Goal: Information Seeking & Learning: Learn about a topic

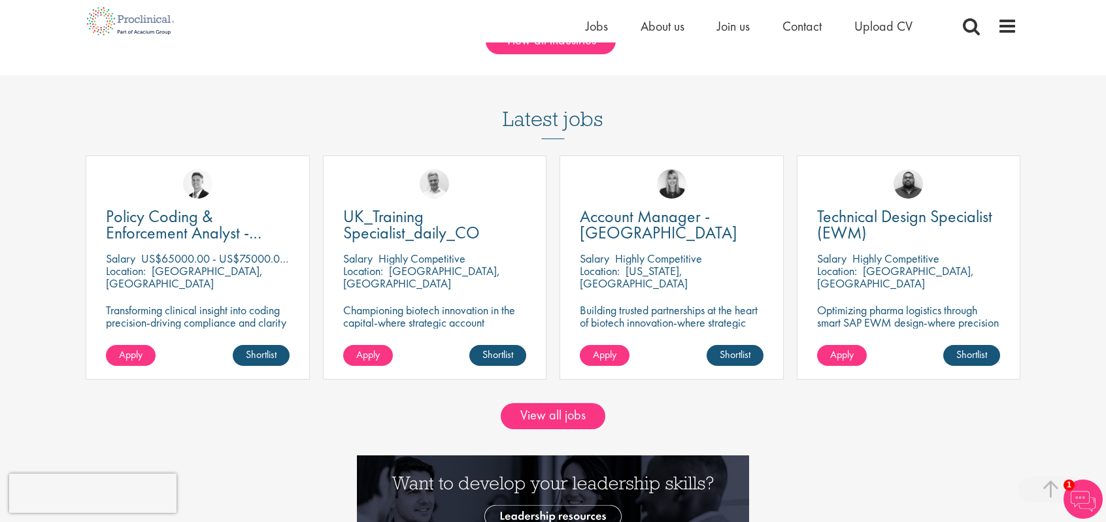
scroll to position [1111, 0]
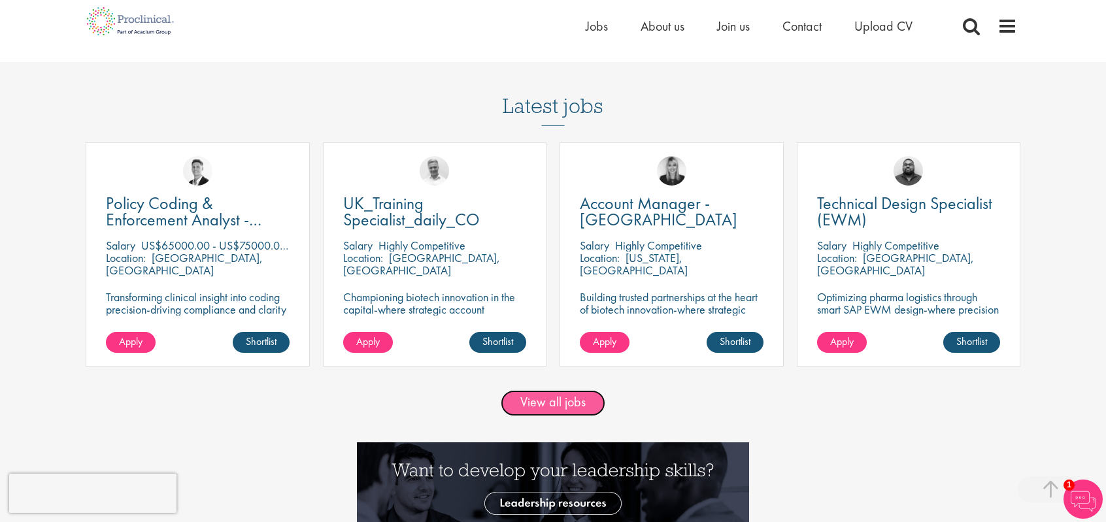
click at [547, 411] on link "View all jobs" at bounding box center [553, 403] width 105 height 26
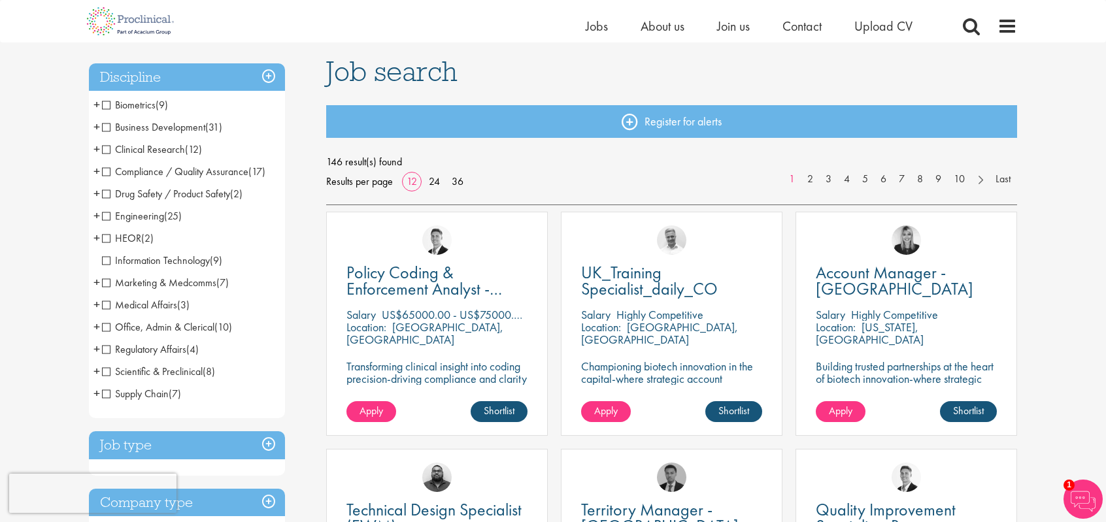
scroll to position [65, 0]
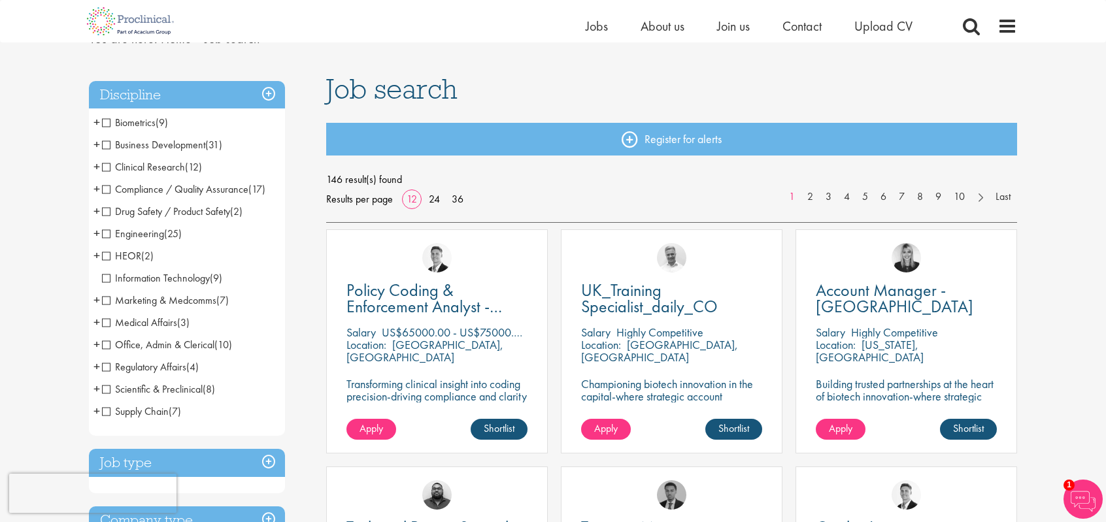
click at [96, 166] on span "+" at bounding box center [96, 167] width 7 height 20
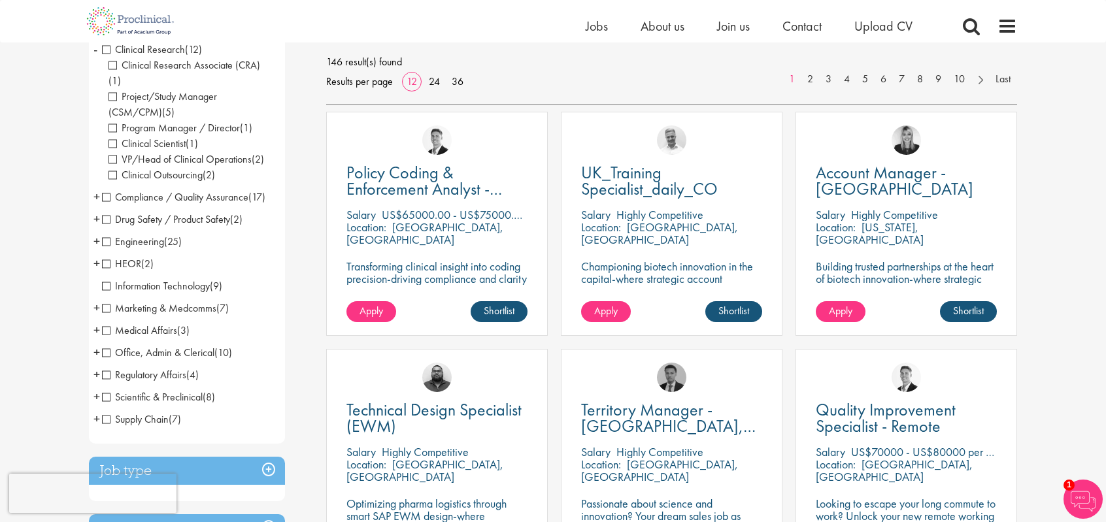
scroll to position [196, 0]
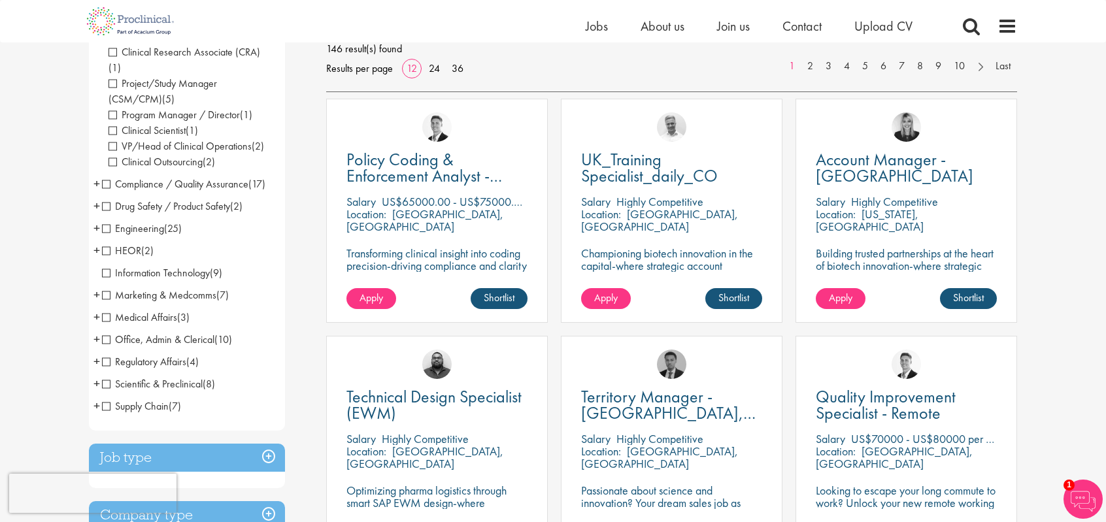
click at [95, 396] on span "+" at bounding box center [96, 406] width 7 height 20
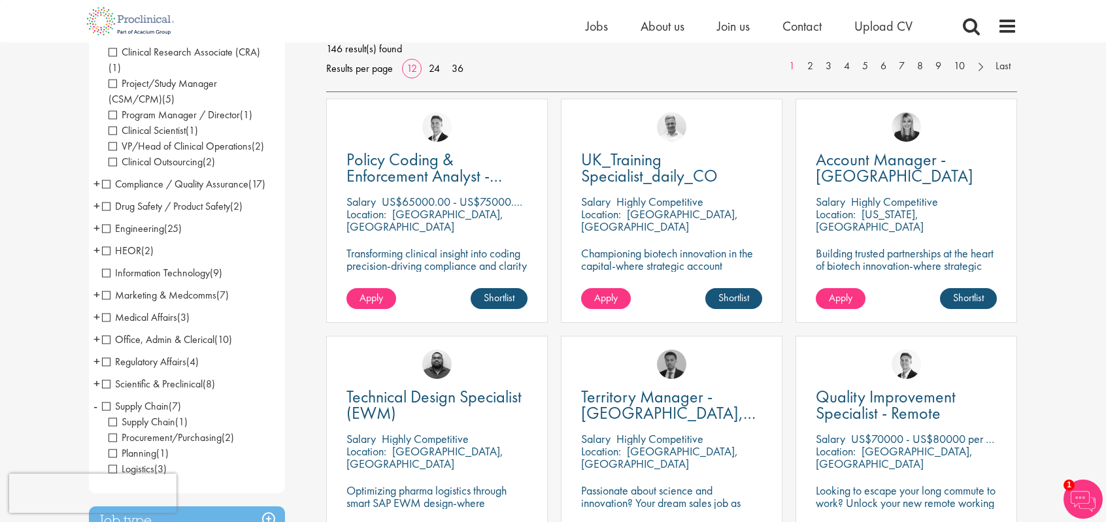
click at [168, 431] on span "Procurement/Purchasing" at bounding box center [165, 438] width 113 height 14
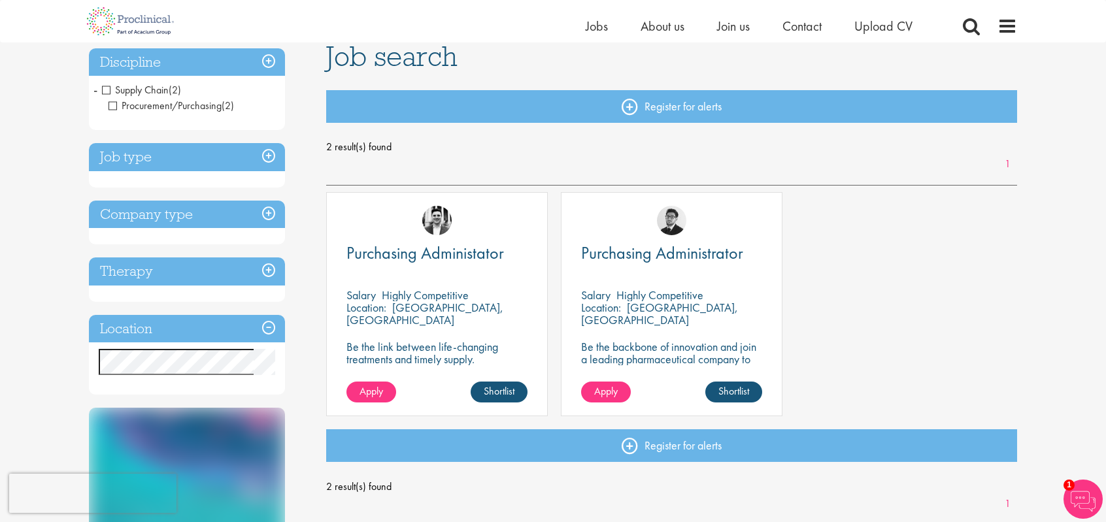
scroll to position [65, 0]
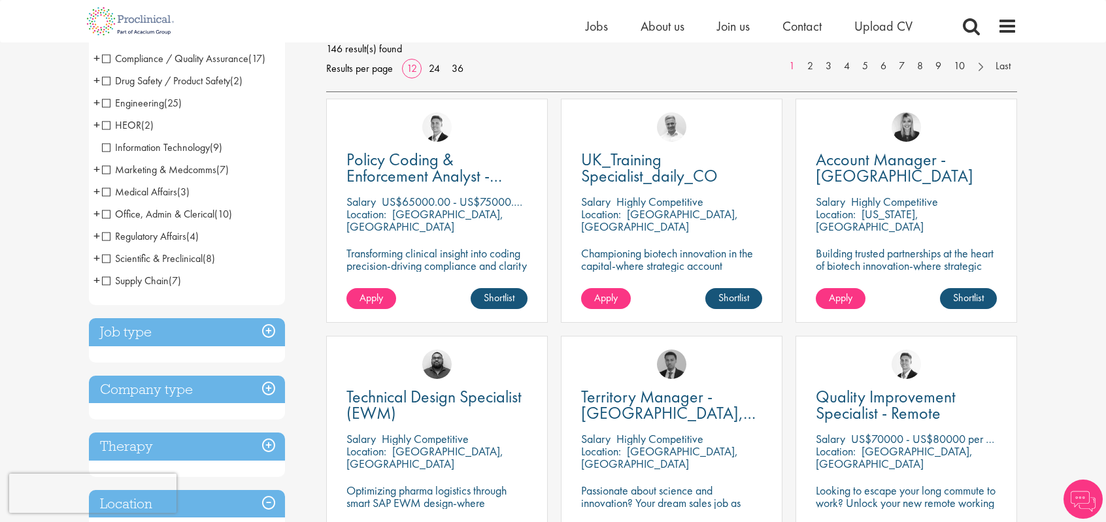
click at [95, 237] on span "+" at bounding box center [96, 236] width 7 height 20
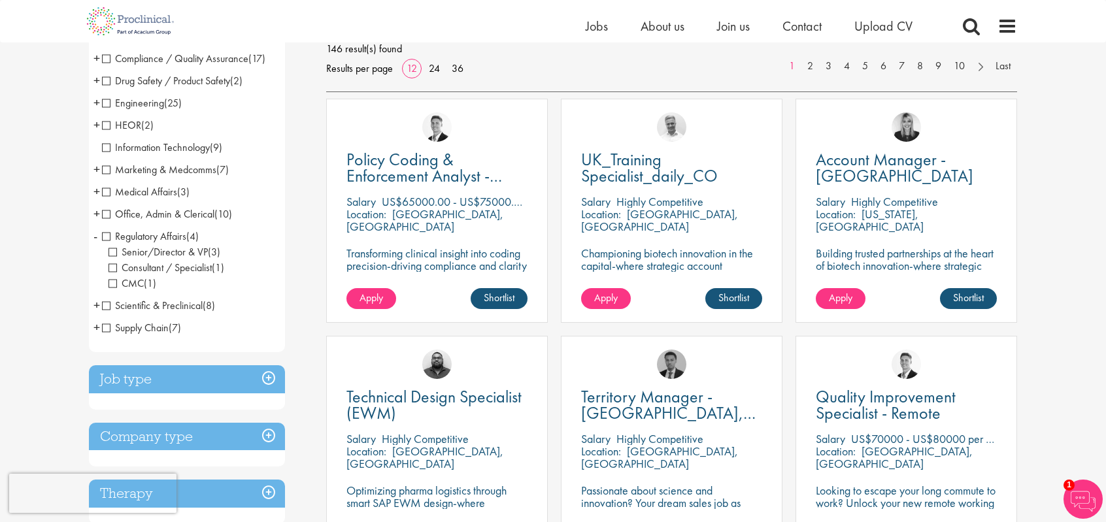
click at [159, 266] on span "Consultant / Specialist" at bounding box center [160, 268] width 103 height 14
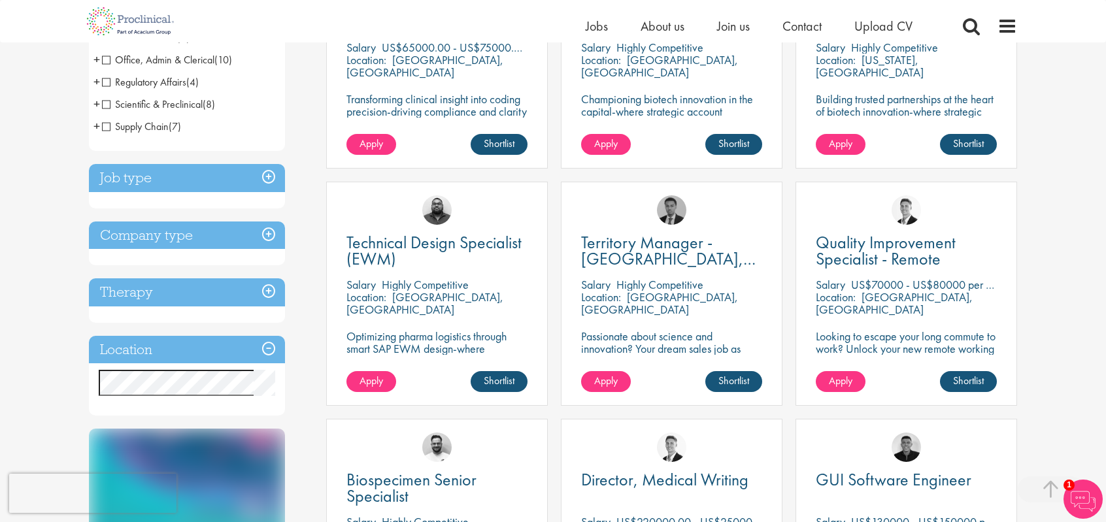
scroll to position [392, 0]
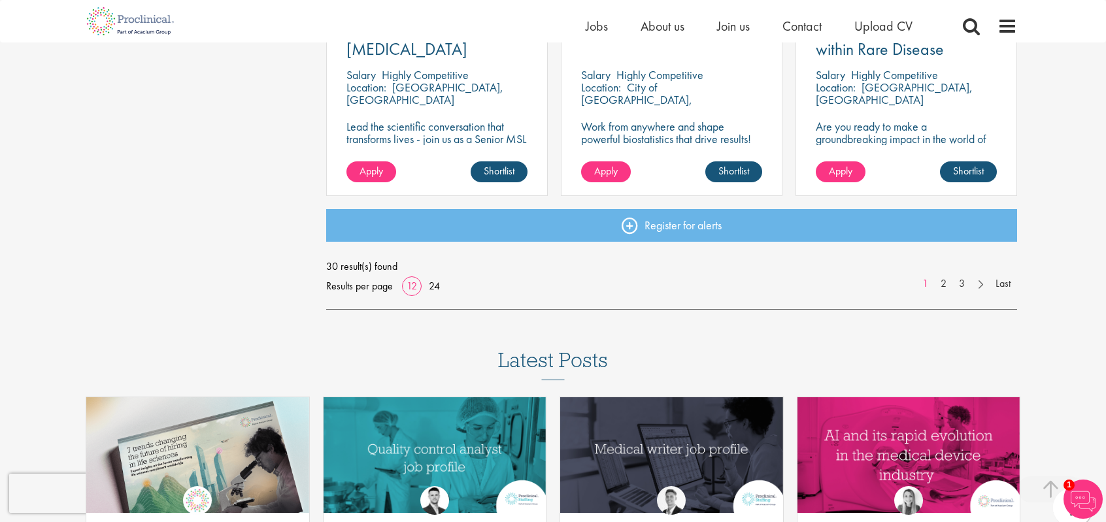
scroll to position [1046, 0]
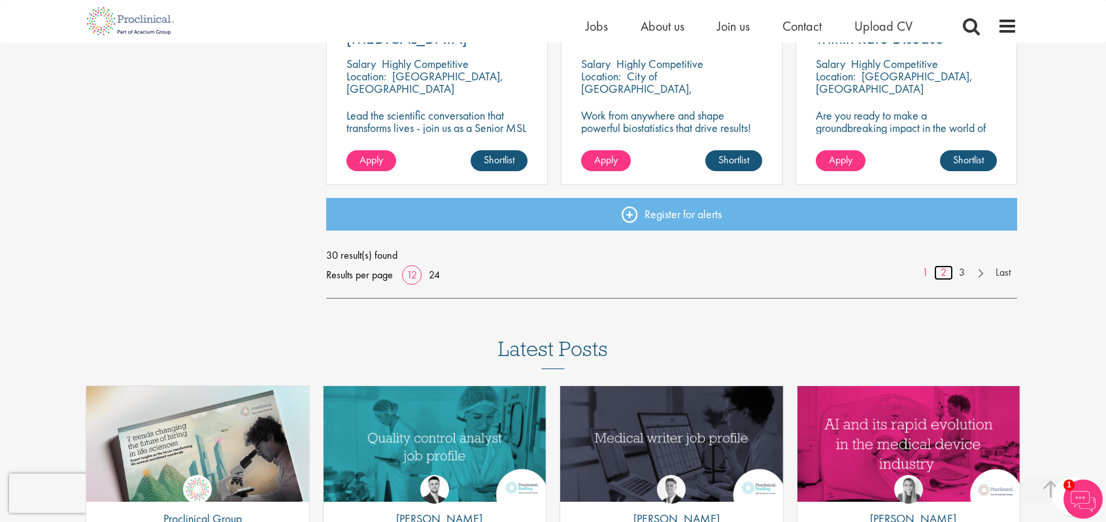
click at [947, 274] on link "2" at bounding box center [943, 272] width 19 height 15
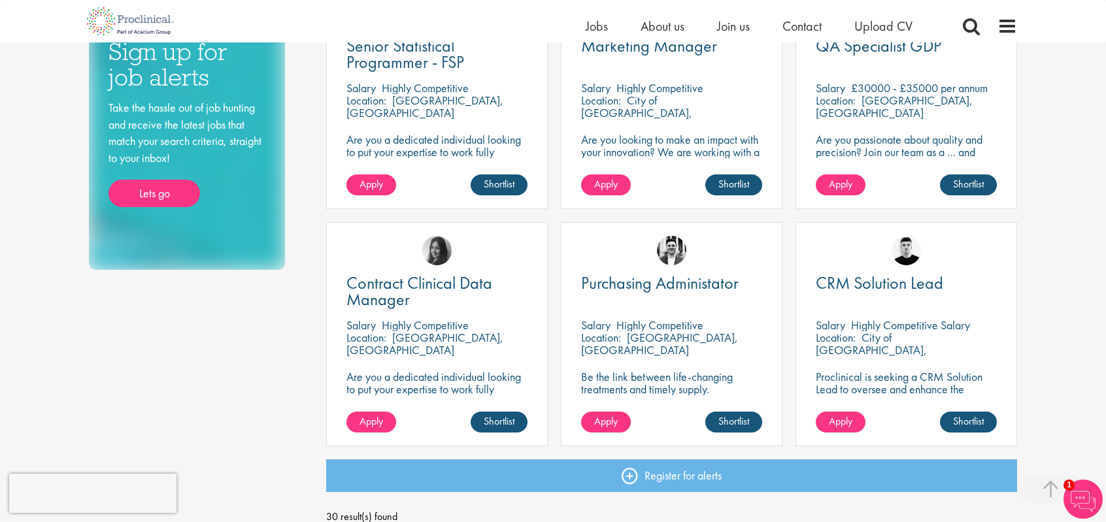
scroll to position [850, 0]
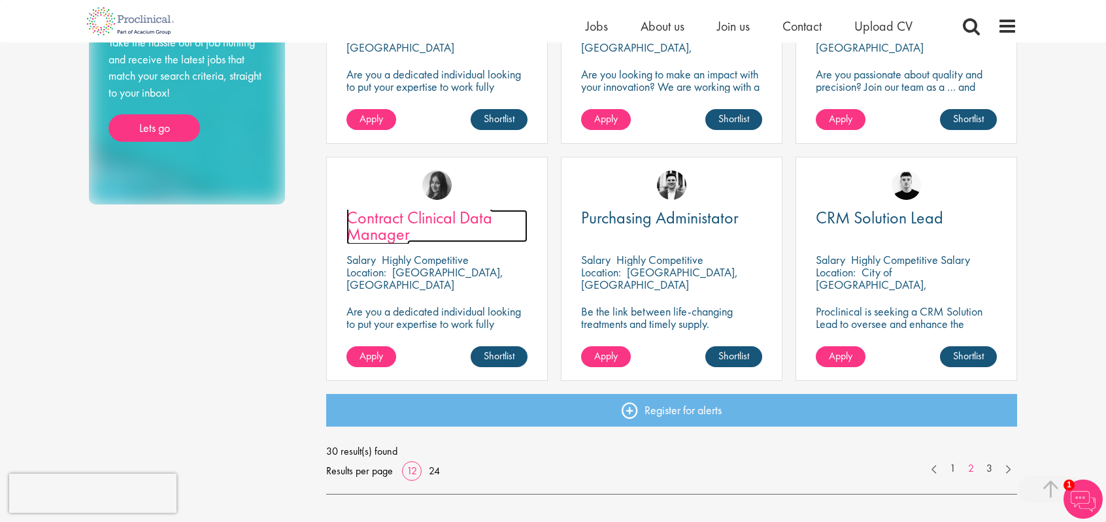
click at [420, 211] on span "Contract Clinical Data Manager" at bounding box center [419, 226] width 146 height 39
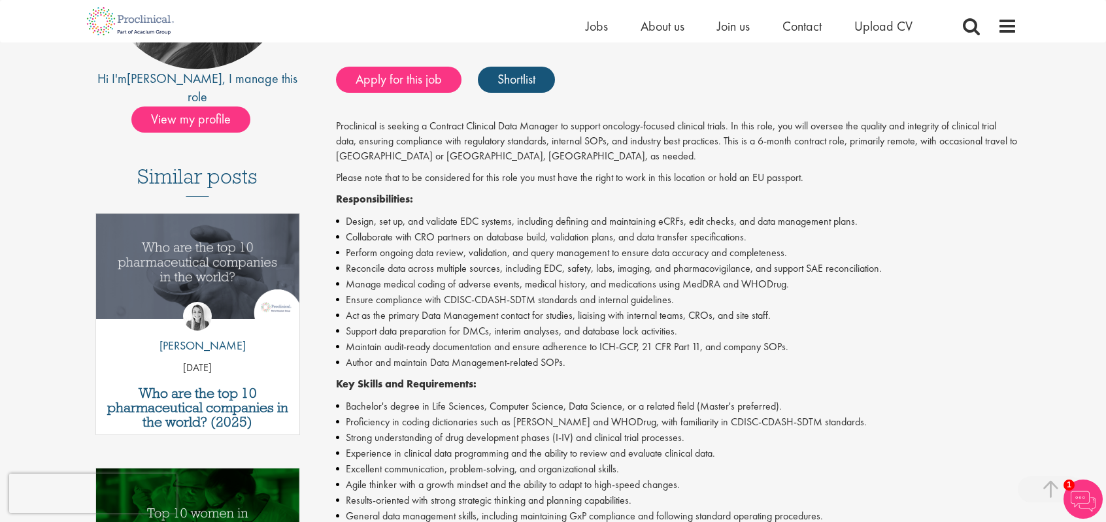
scroll to position [327, 0]
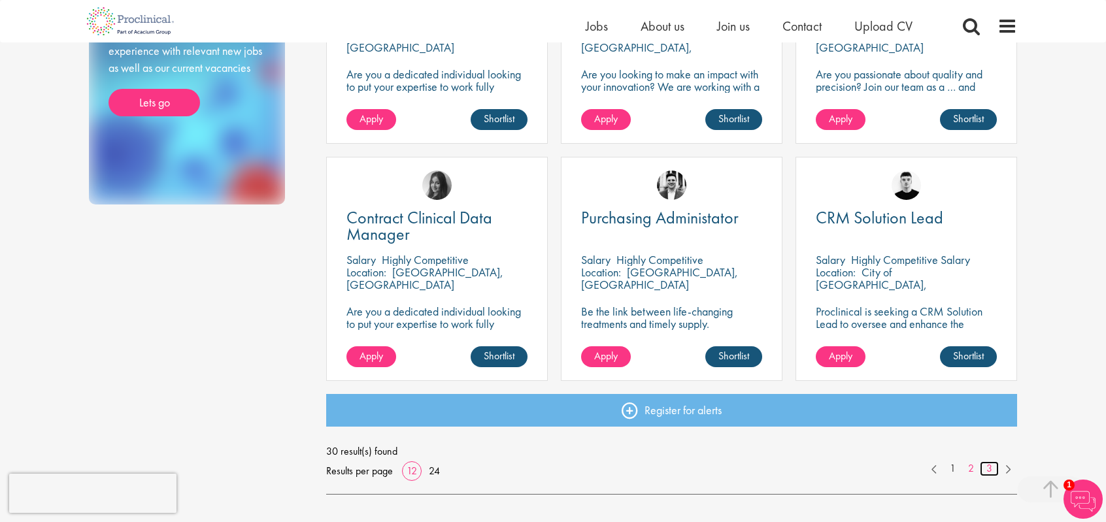
click at [990, 469] on link "3" at bounding box center [989, 469] width 19 height 15
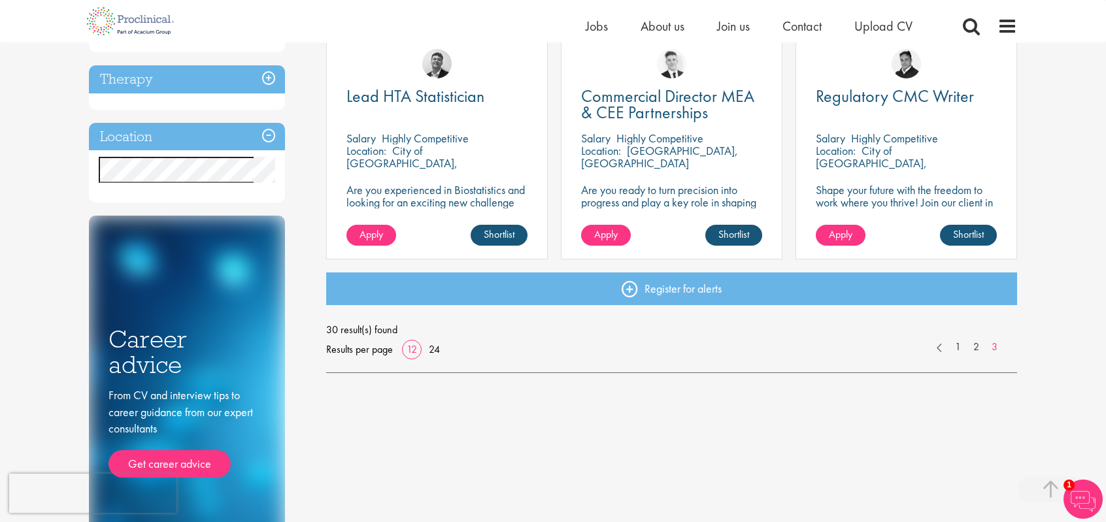
scroll to position [523, 0]
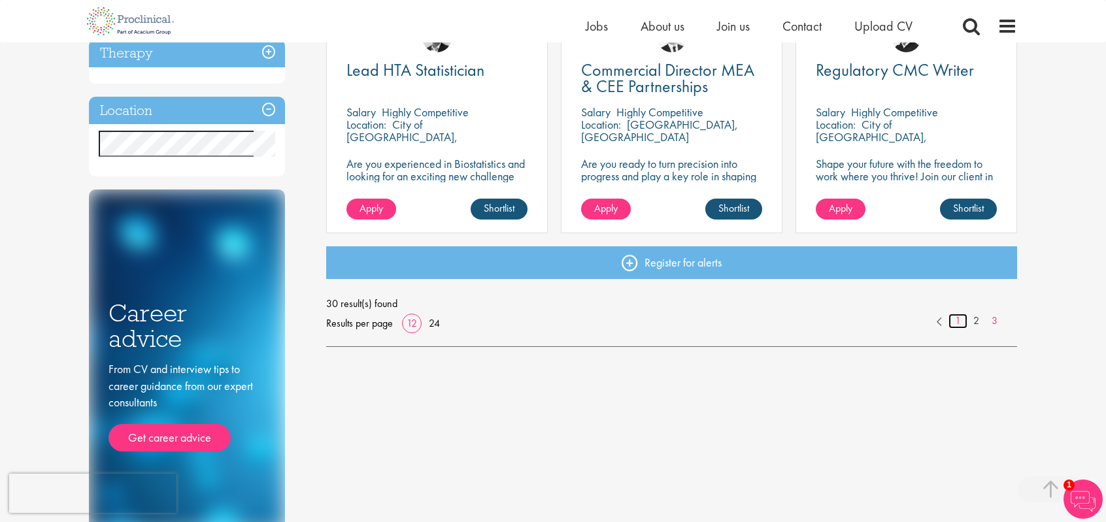
click at [960, 322] on link "1" at bounding box center [958, 321] width 19 height 15
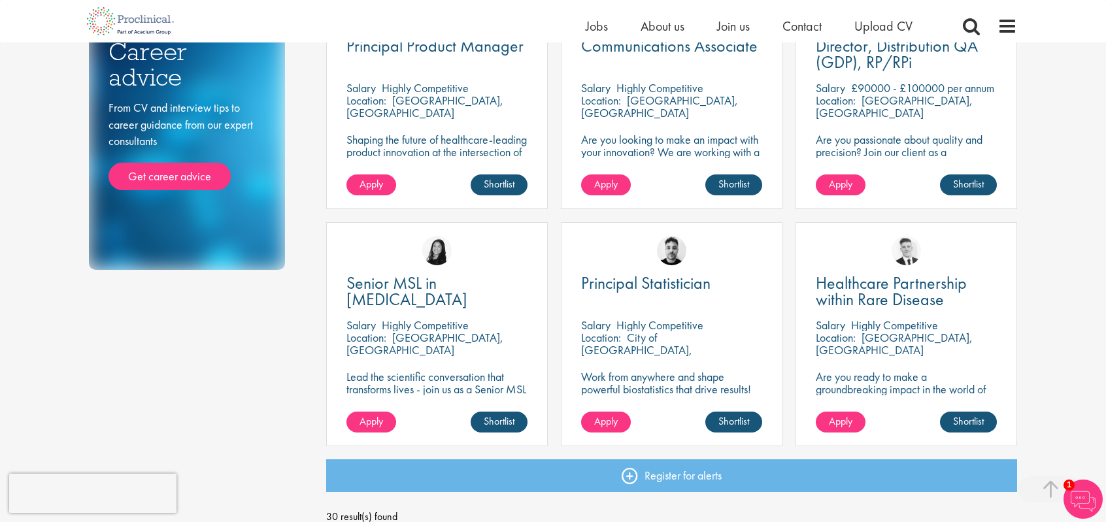
scroll to position [981, 0]
